Goal: Find contact information: Find contact information

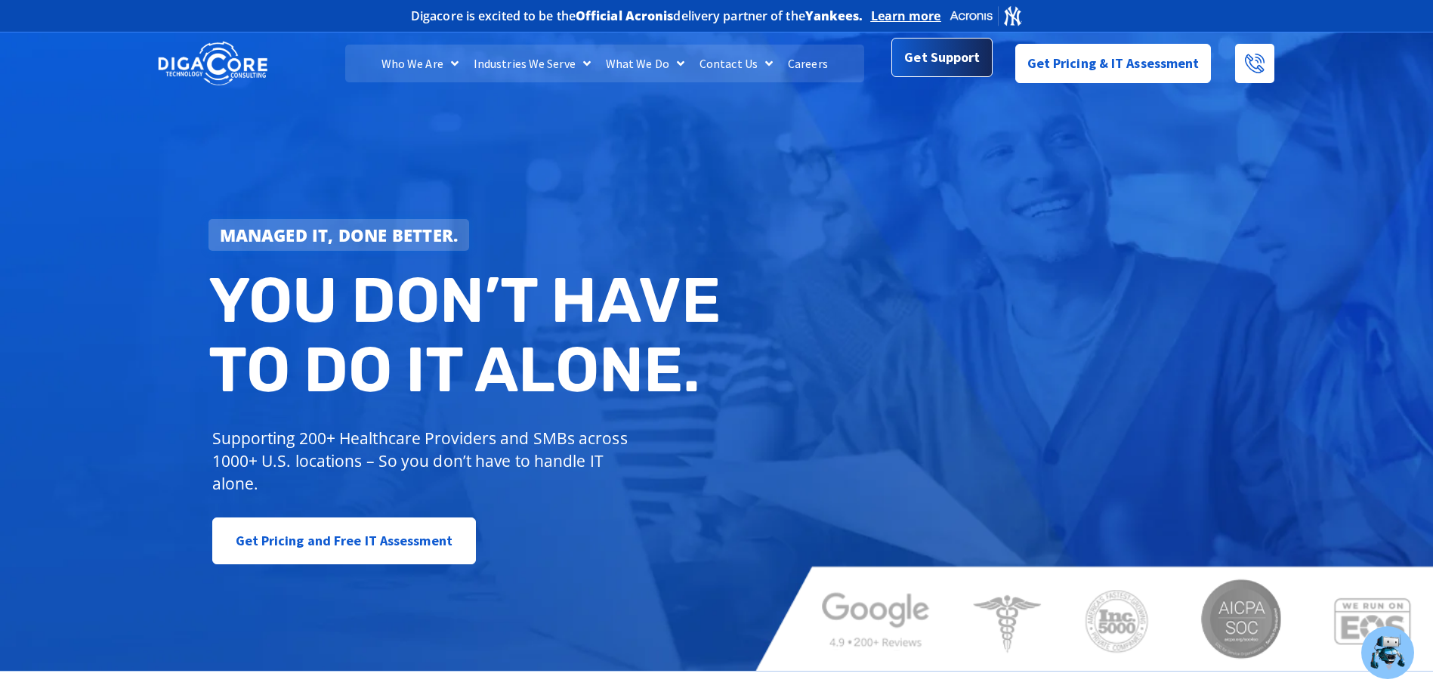
click at [967, 61] on span "Get Support" at bounding box center [942, 57] width 76 height 30
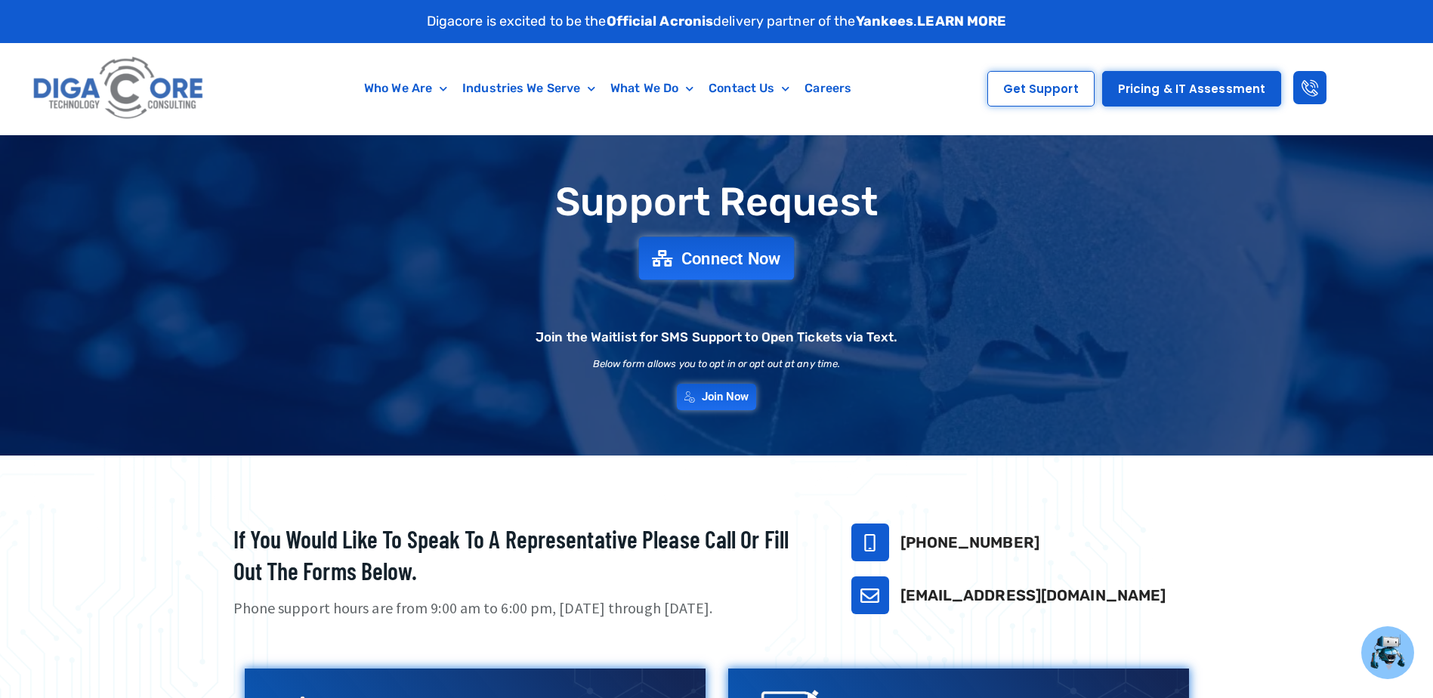
click at [742, 264] on span "Connect Now" at bounding box center [731, 258] width 100 height 17
